Goal: Navigation & Orientation: Find specific page/section

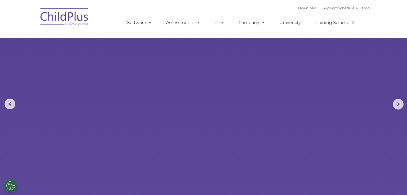
select select "MEDIUM"
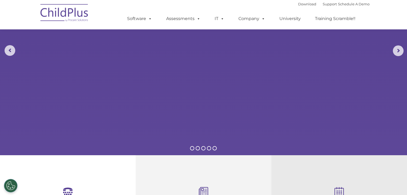
scroll to position [64, 0]
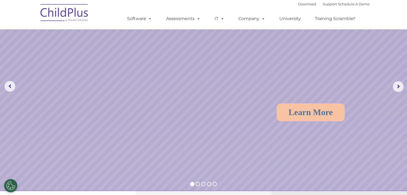
scroll to position [0, 0]
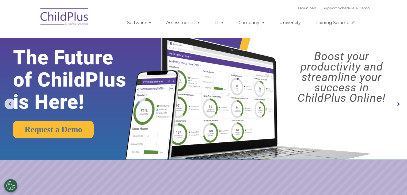
drag, startPoint x: 377, startPoint y: 0, endPoint x: 295, endPoint y: 0, distance: 81.6
click at [295, 0] on nav "Download Support | Schedule A Demo  MENU MENU Software ChildPlus: The original…" at bounding box center [203, 18] width 407 height 37
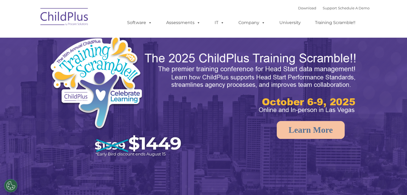
select select "MEDIUM"
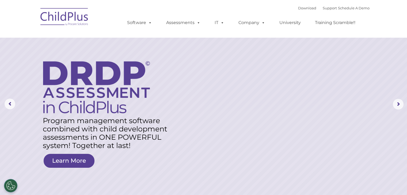
click at [57, 24] on img at bounding box center [64, 17] width 53 height 27
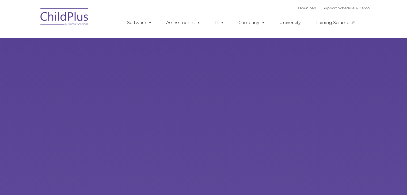
type input ""
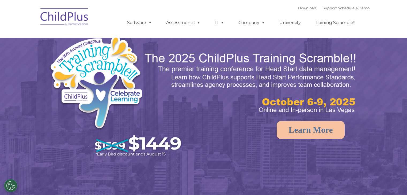
select select "MEDIUM"
